Goal: Check status: Check status

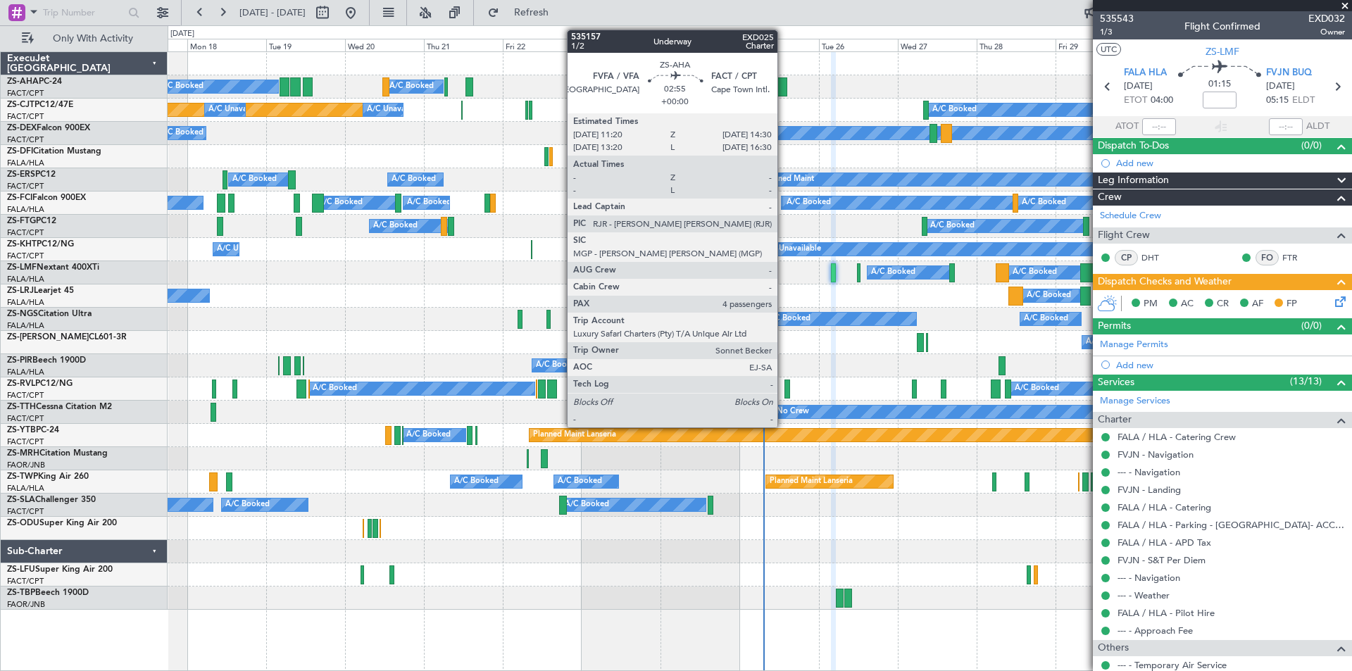
click at [783, 84] on div at bounding box center [781, 86] width 11 height 19
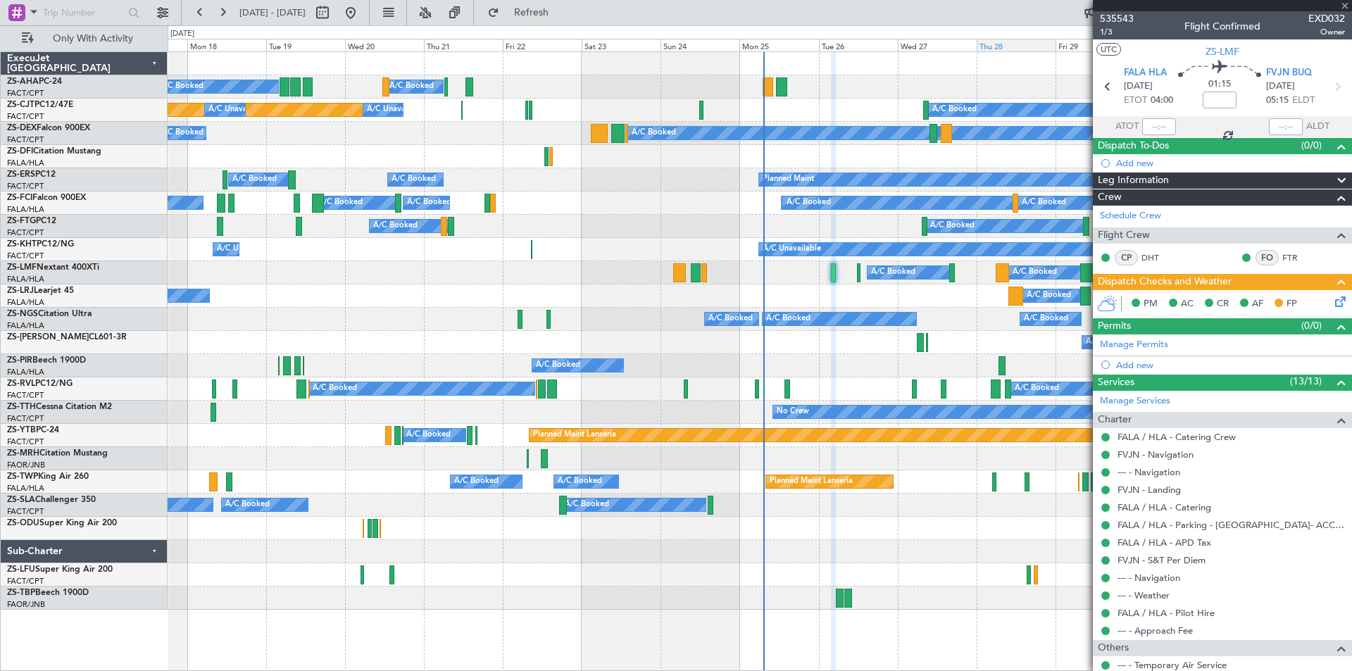
type input "4"
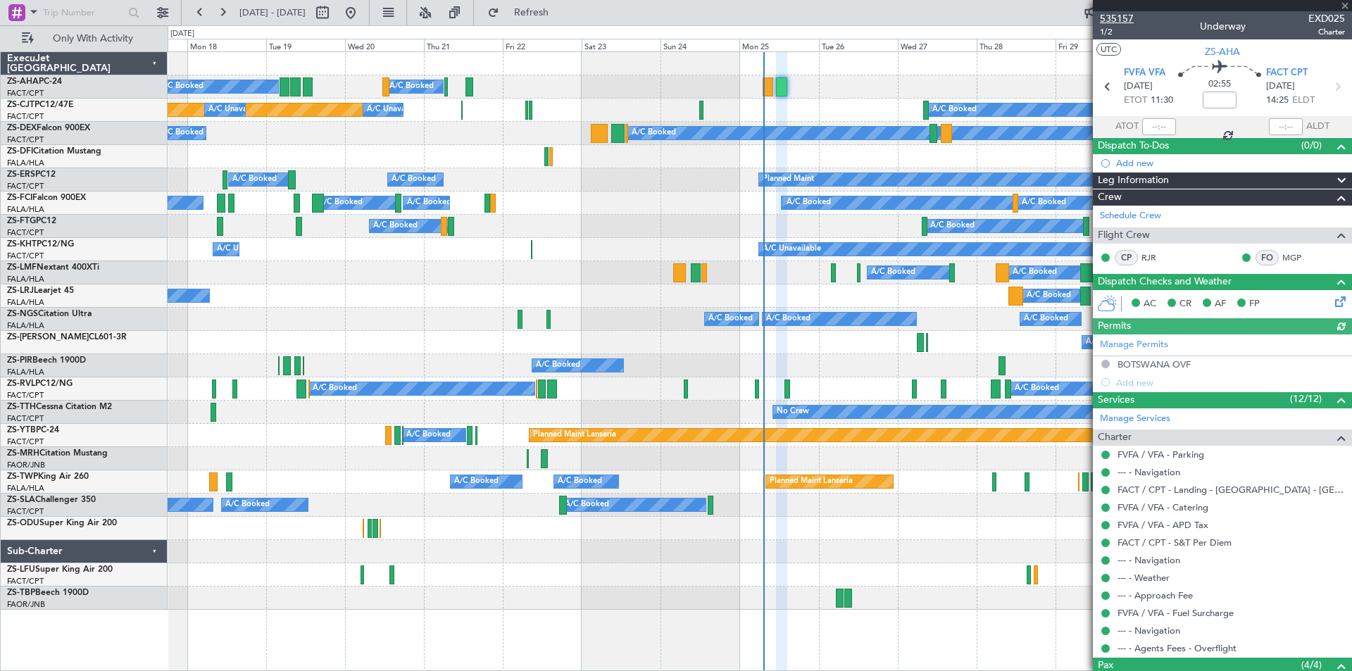
click at [1114, 18] on span "535157" at bounding box center [1117, 18] width 34 height 15
click at [362, 14] on button at bounding box center [350, 12] width 23 height 23
click at [334, 19] on button at bounding box center [322, 12] width 23 height 23
select select "8"
select select "2025"
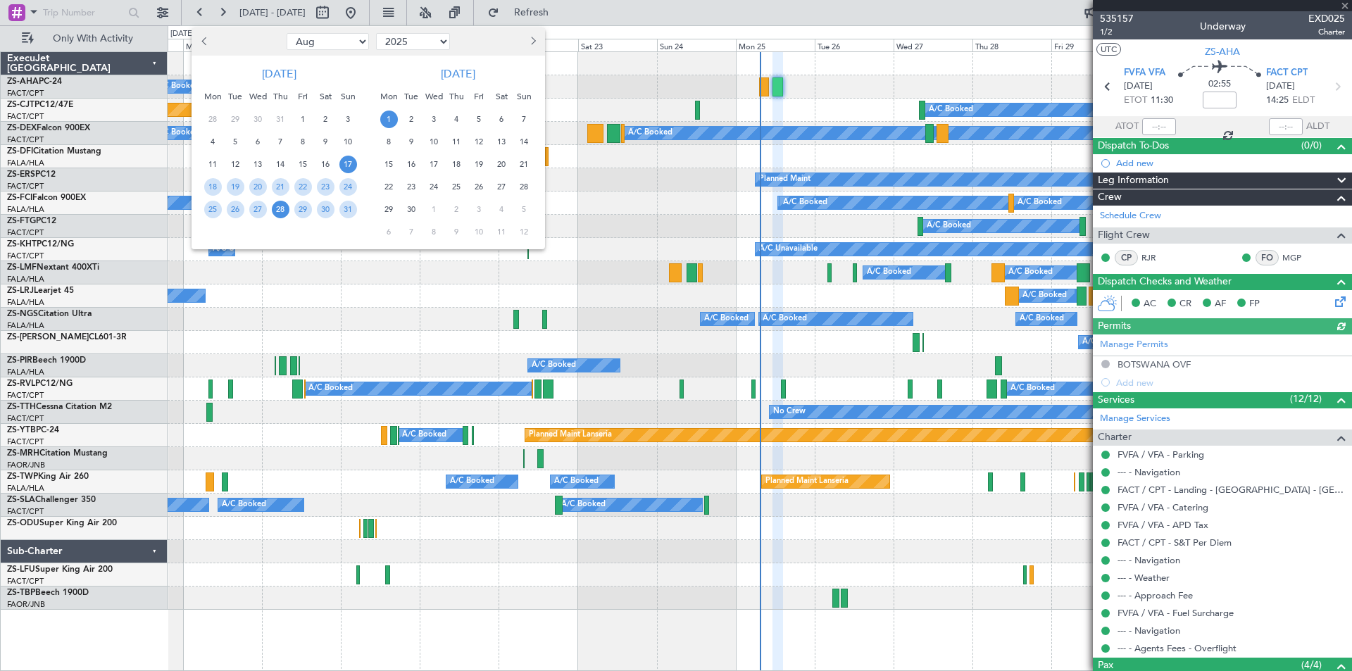
click at [277, 212] on span "28" at bounding box center [281, 210] width 18 height 18
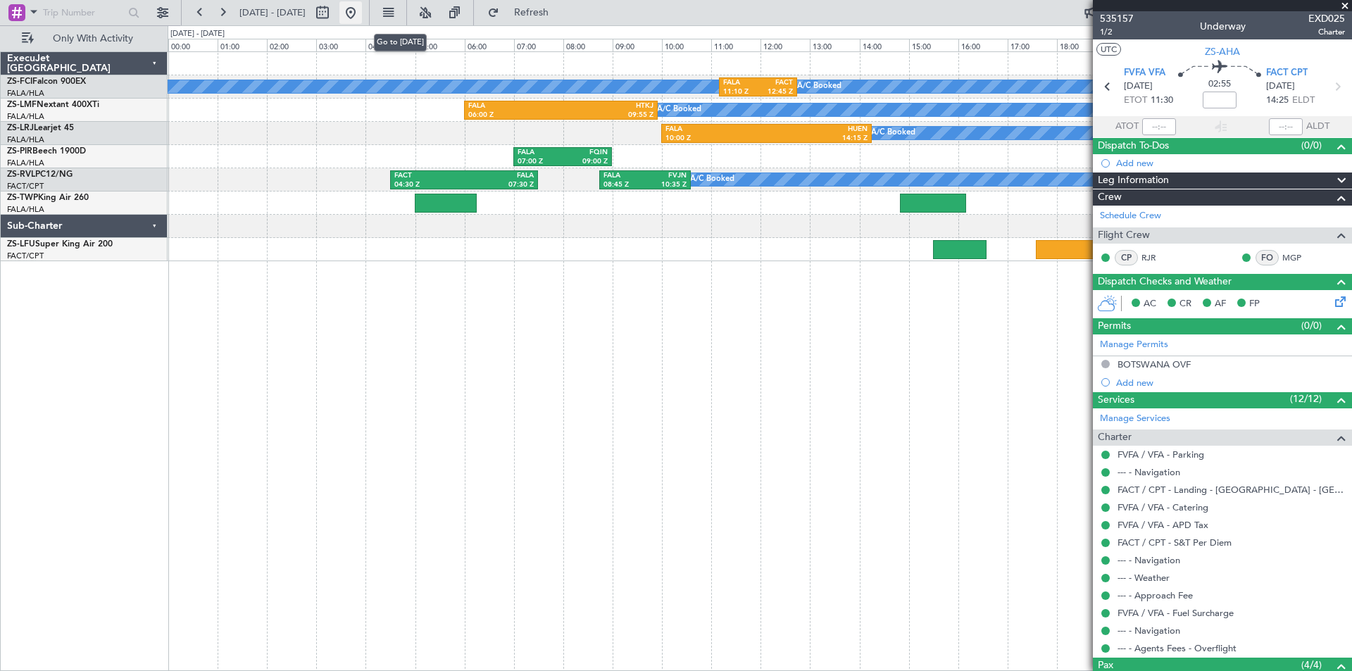
click at [362, 11] on button at bounding box center [350, 12] width 23 height 23
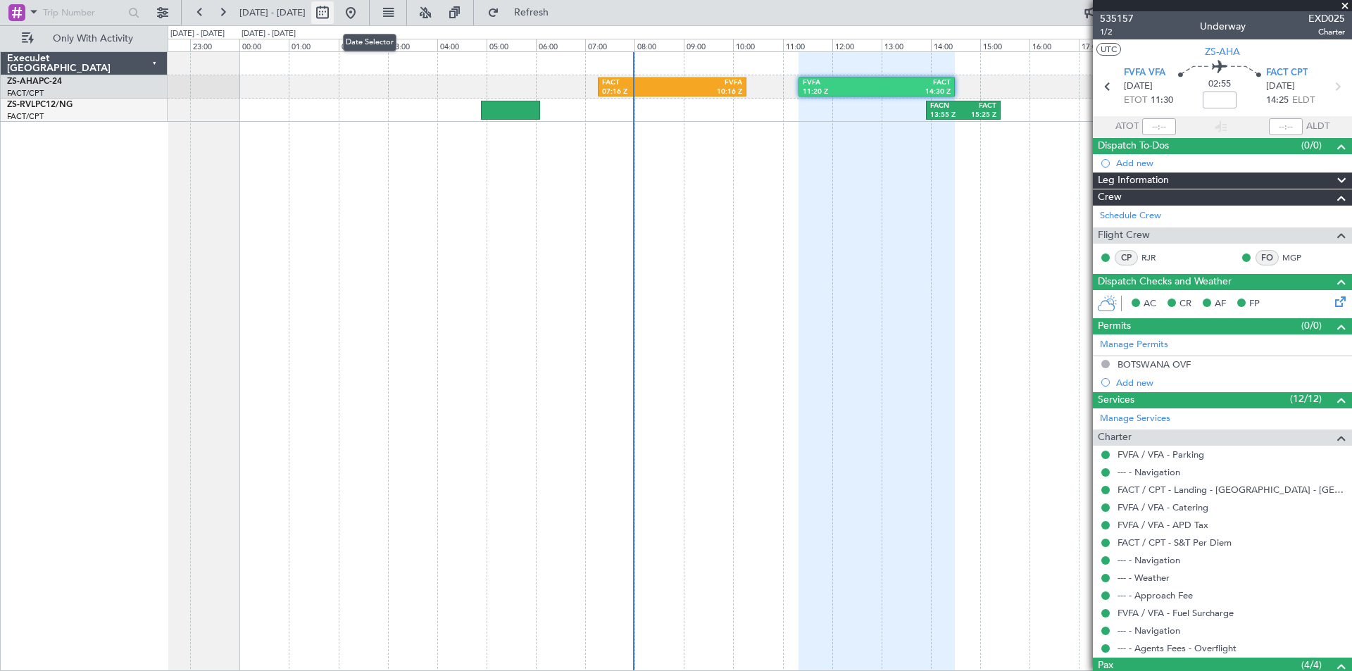
click at [334, 14] on button at bounding box center [322, 12] width 23 height 23
select select "8"
select select "2025"
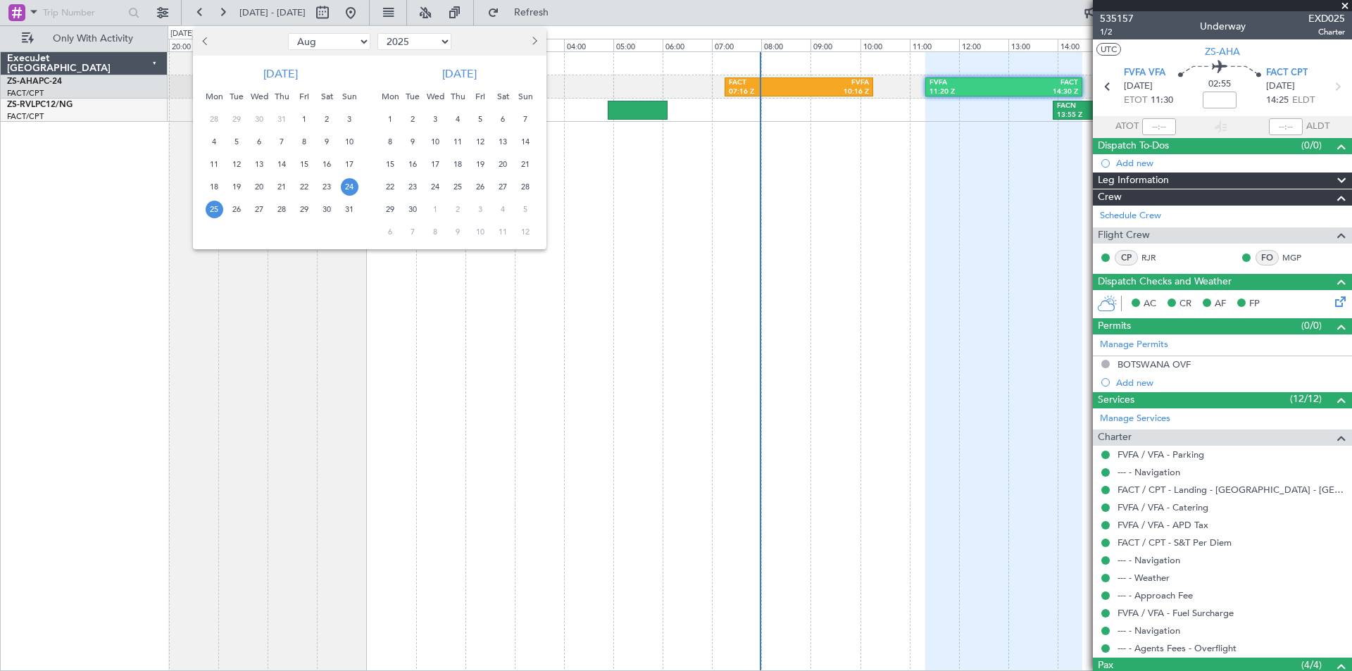
click at [524, 185] on span "28" at bounding box center [526, 187] width 18 height 18
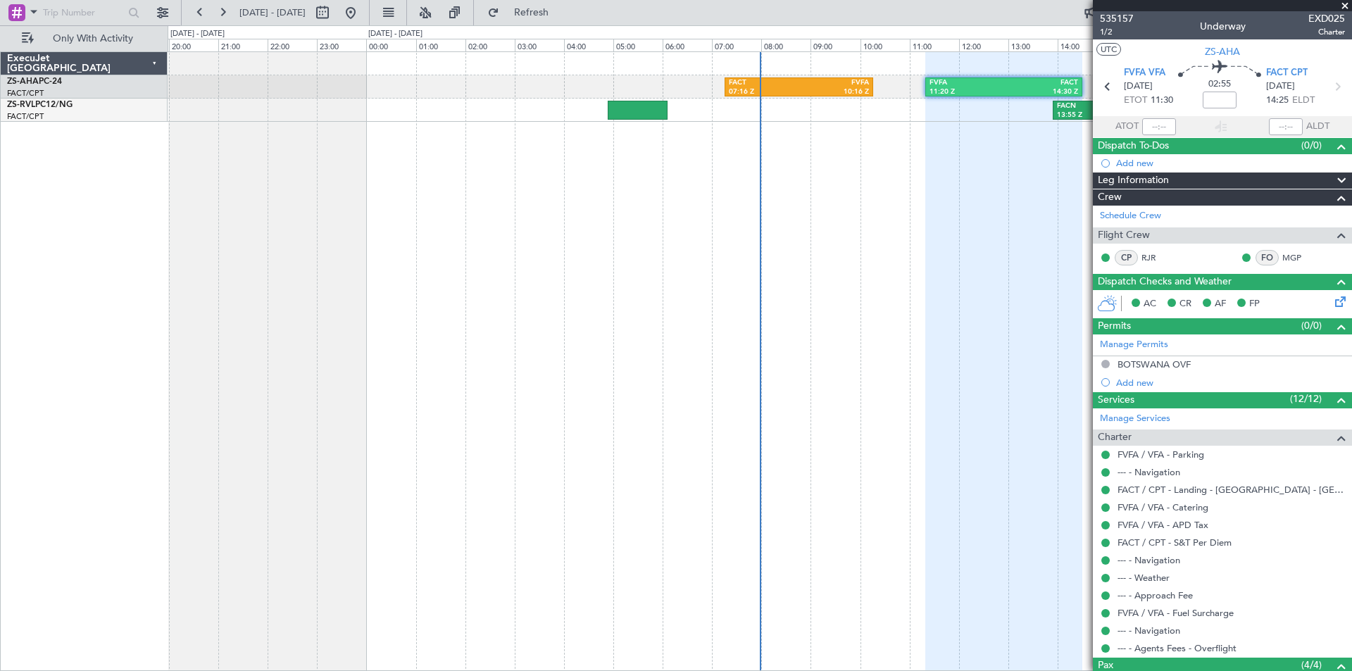
select select "9"
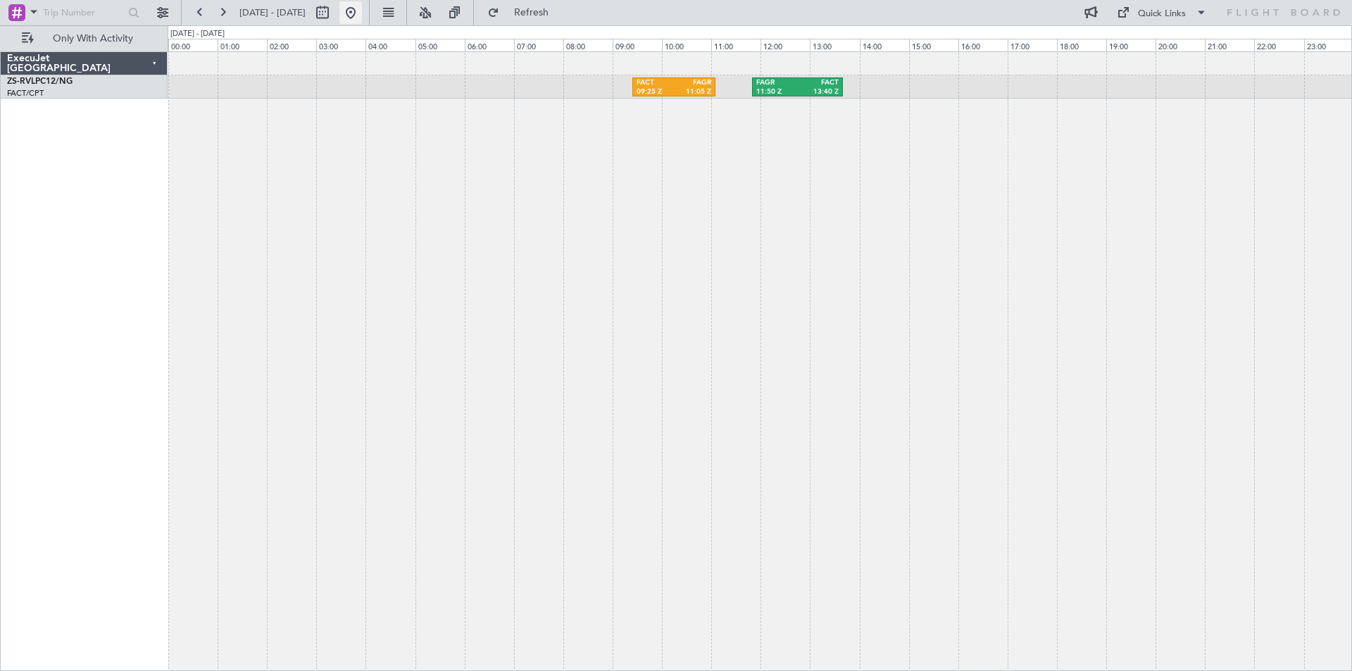
click at [362, 14] on button at bounding box center [350, 12] width 23 height 23
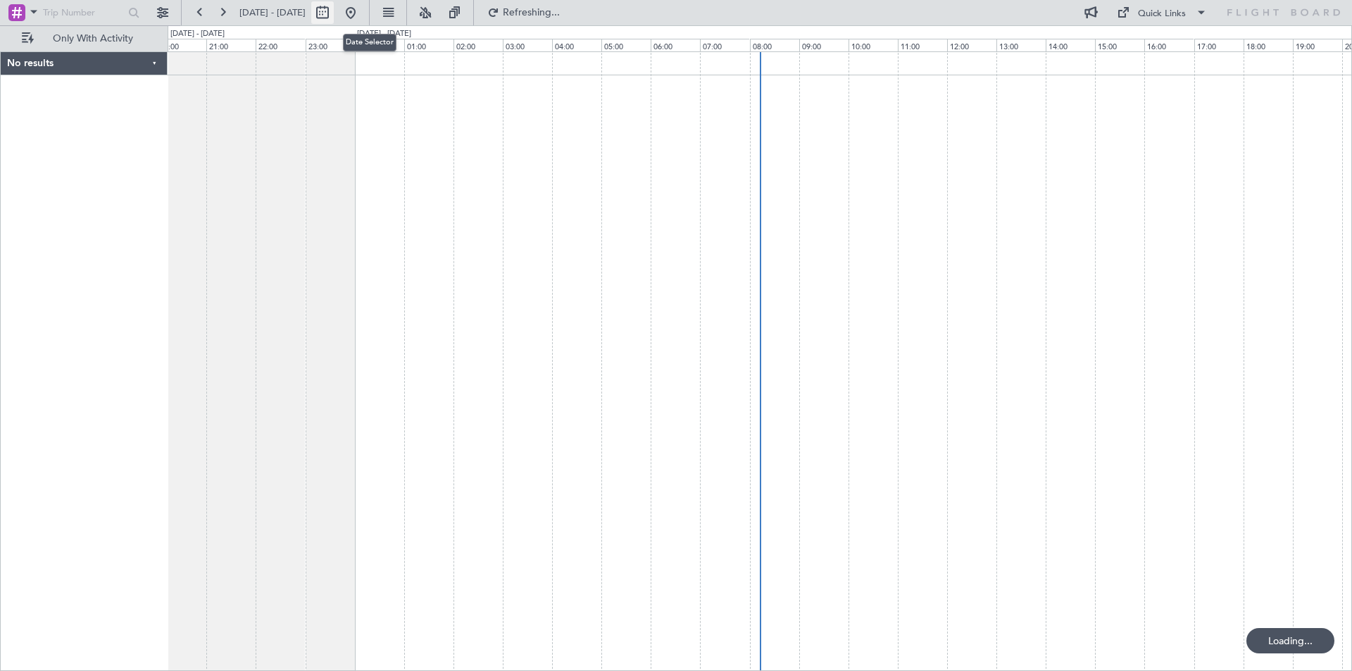
click at [334, 8] on button at bounding box center [322, 12] width 23 height 23
select select "8"
select select "2025"
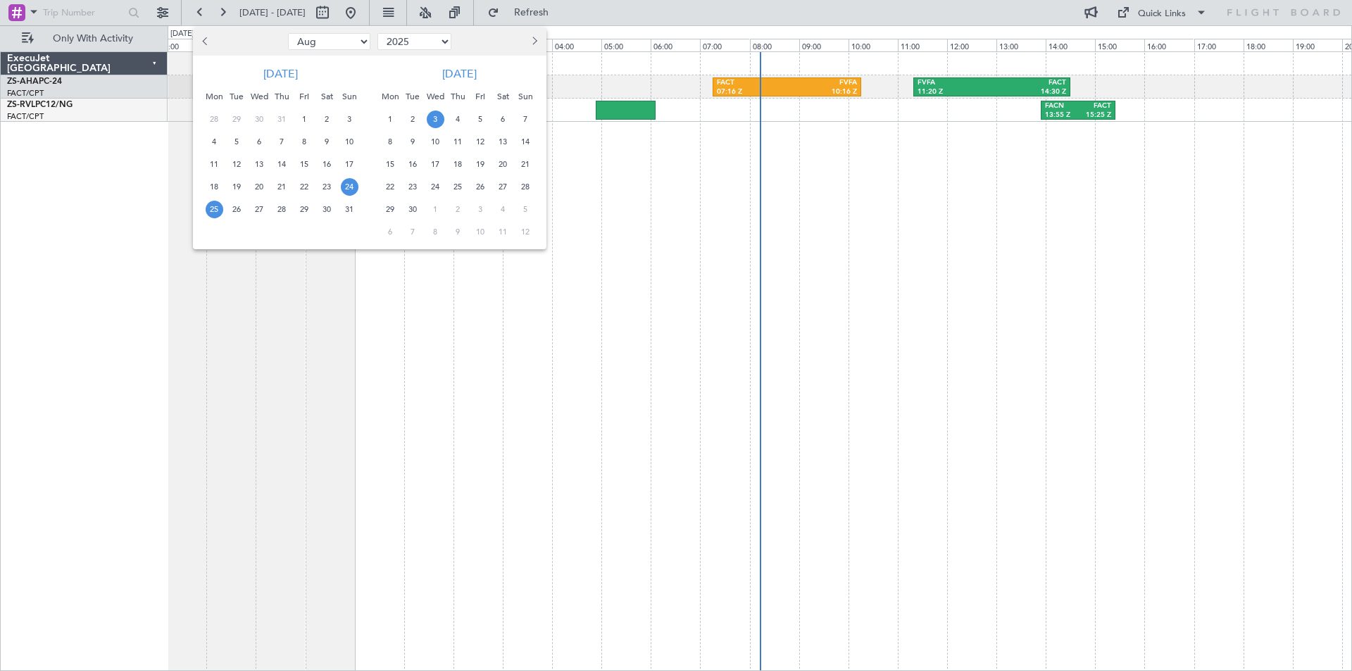
click at [432, 118] on span "3" at bounding box center [436, 120] width 18 height 18
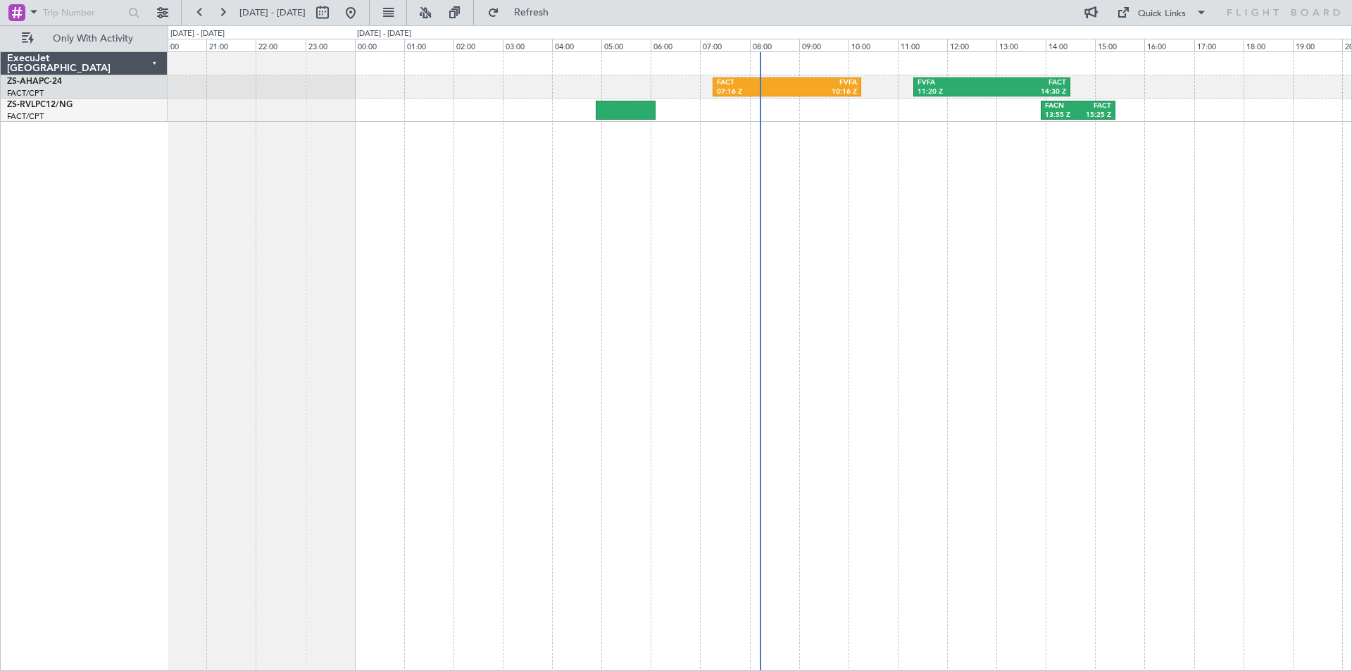
select select "9"
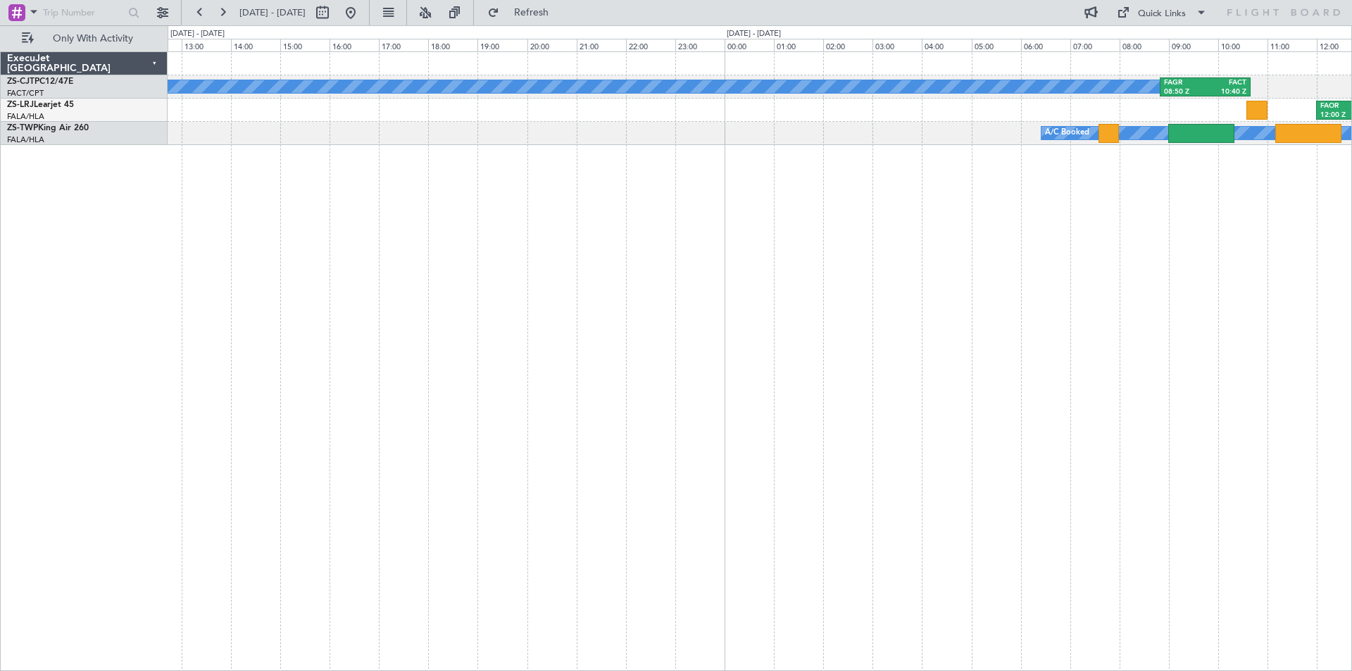
click at [976, 220] on div "A/C Booked FAGR 08:50 Z FACT 10:40 Z FAOR 12:00 Z FACT 14:05 Z FACT 15:00 Z FAL…" at bounding box center [760, 360] width 1184 height 619
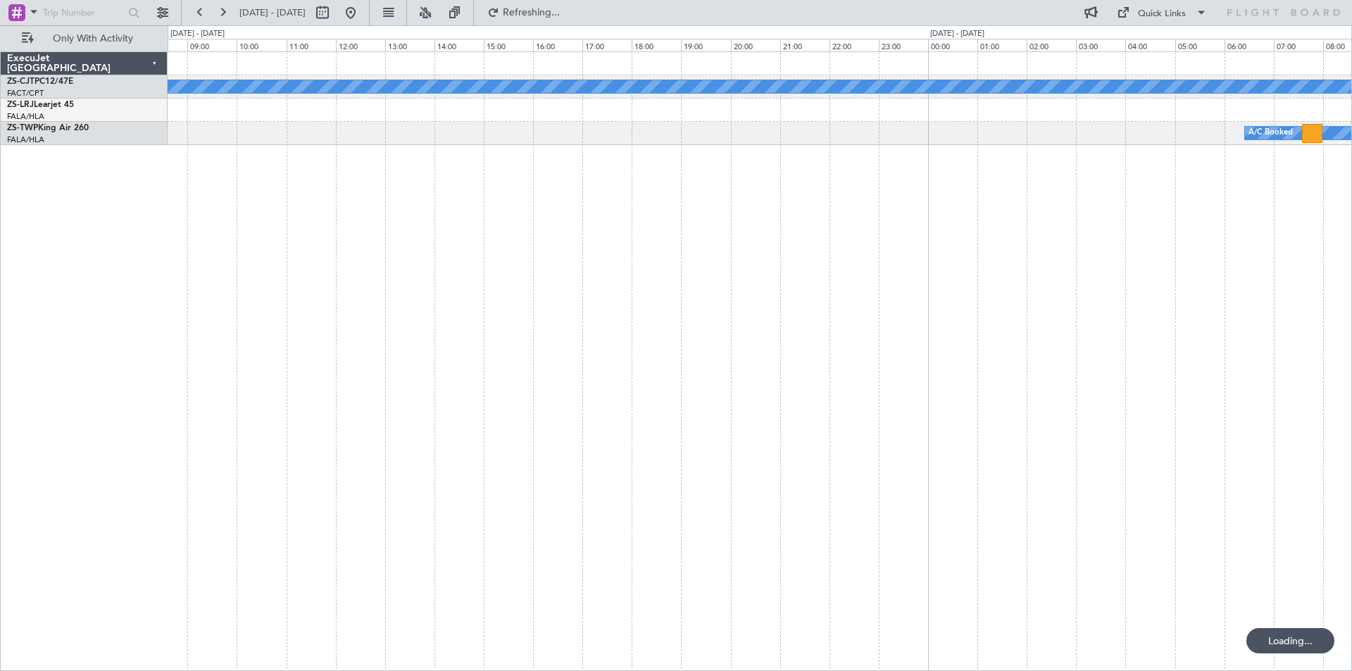
click at [483, 220] on div "A/C Booked FAGR 08:50 Z FACT 10:40 Z FAOR 12:00 Z FACT 14:05 Z A/C Booked A/C B…" at bounding box center [760, 360] width 1184 height 619
